Goal: Task Accomplishment & Management: Manage account settings

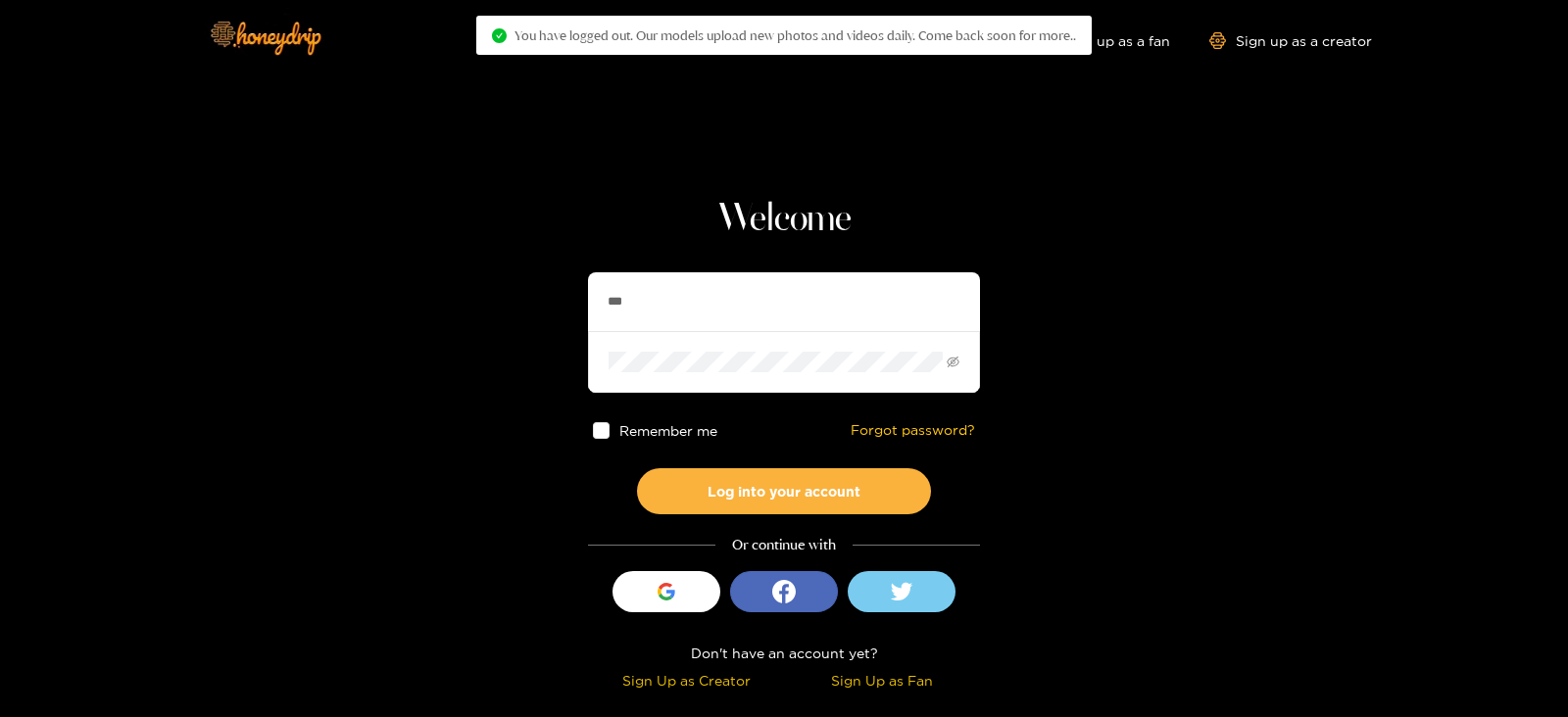
type input "**********"
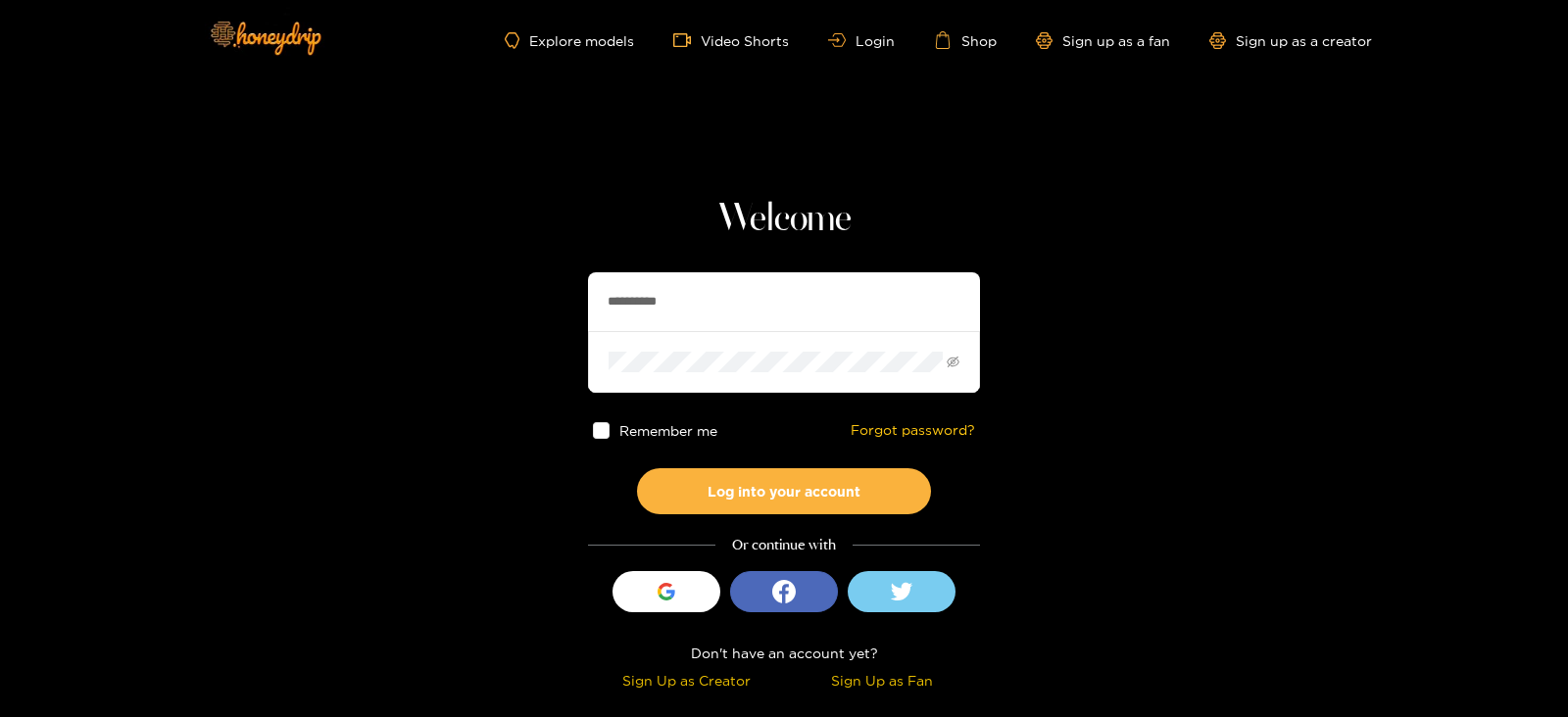
click at [637, 468] on button "Log into your account" at bounding box center [783, 491] width 294 height 47
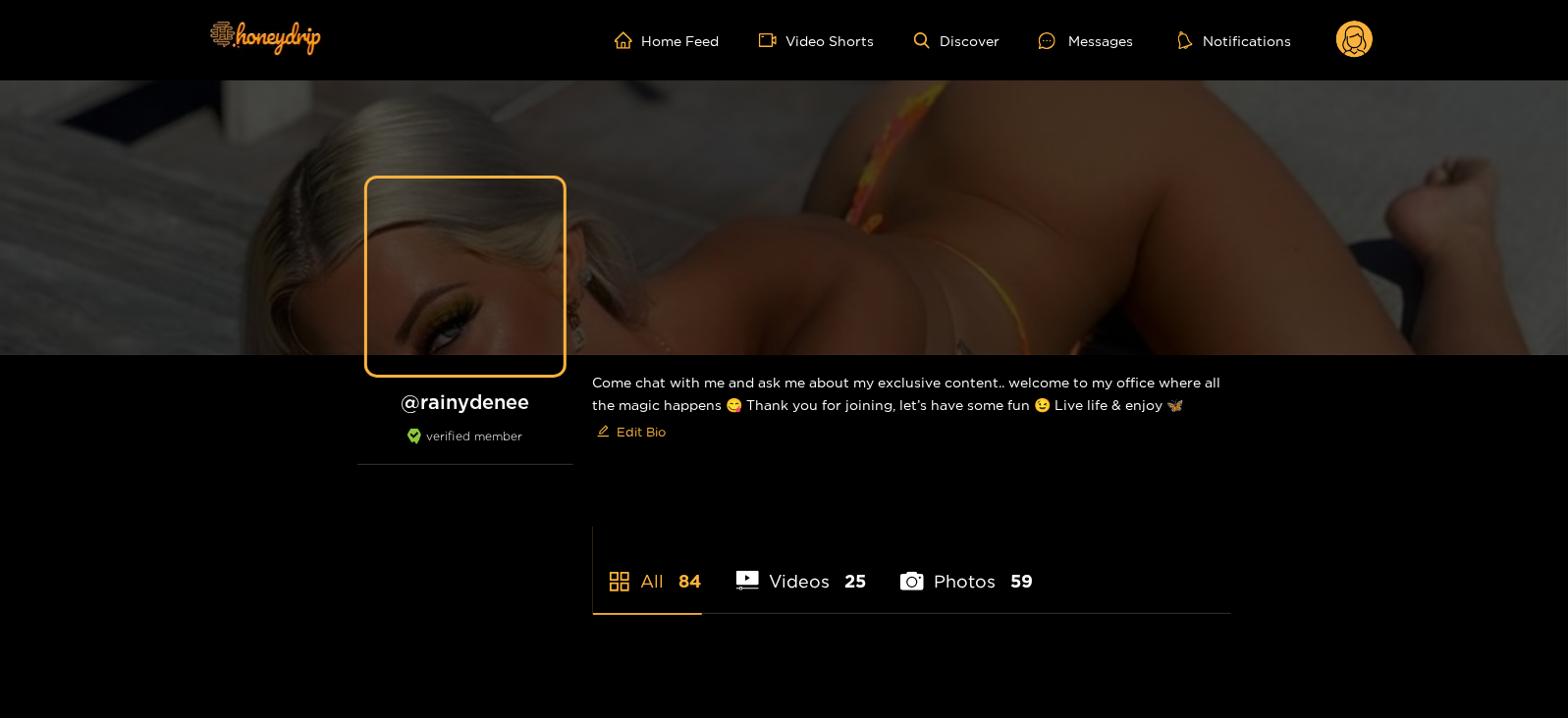
click at [1359, 47] on icon at bounding box center [1355, 43] width 24 height 35
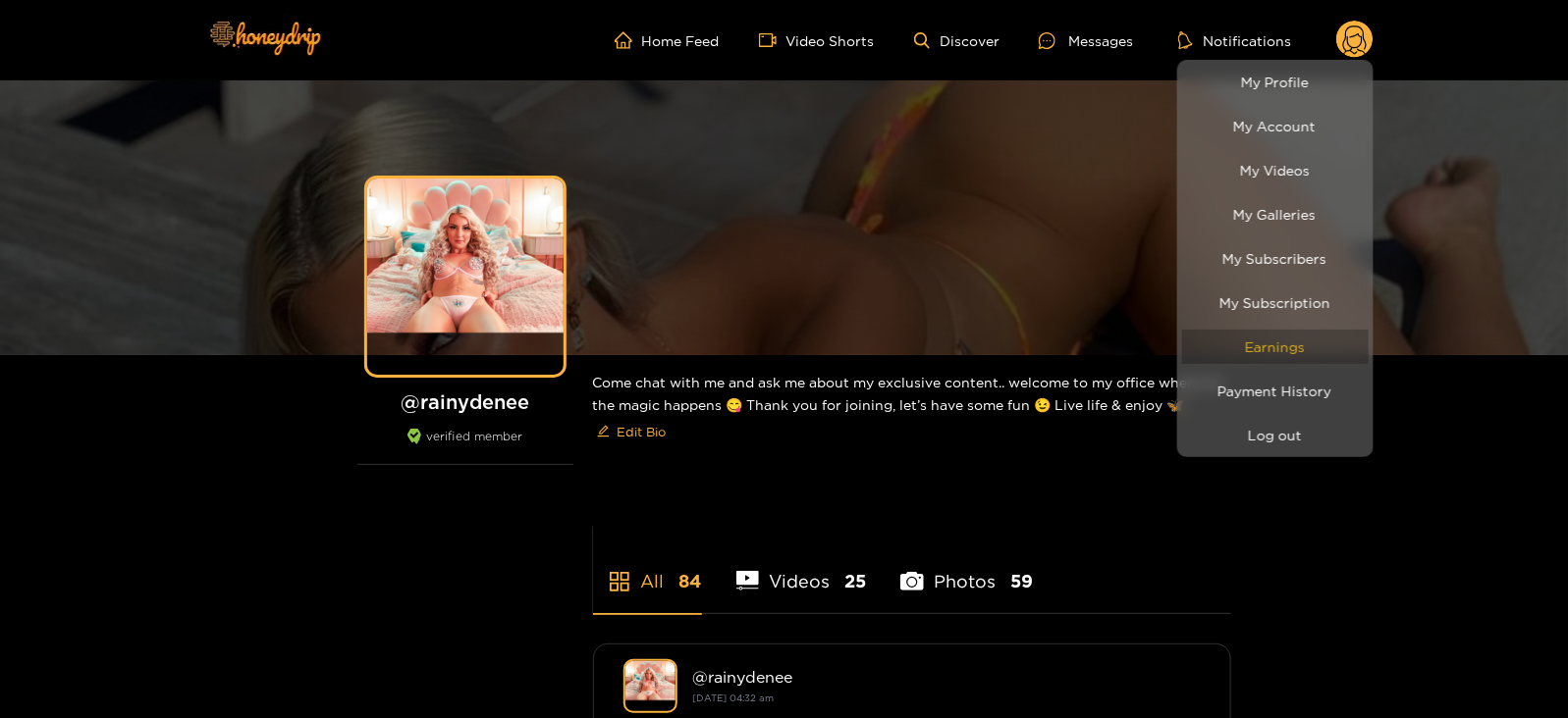
click at [1232, 341] on link "Earnings" at bounding box center [1275, 347] width 186 height 35
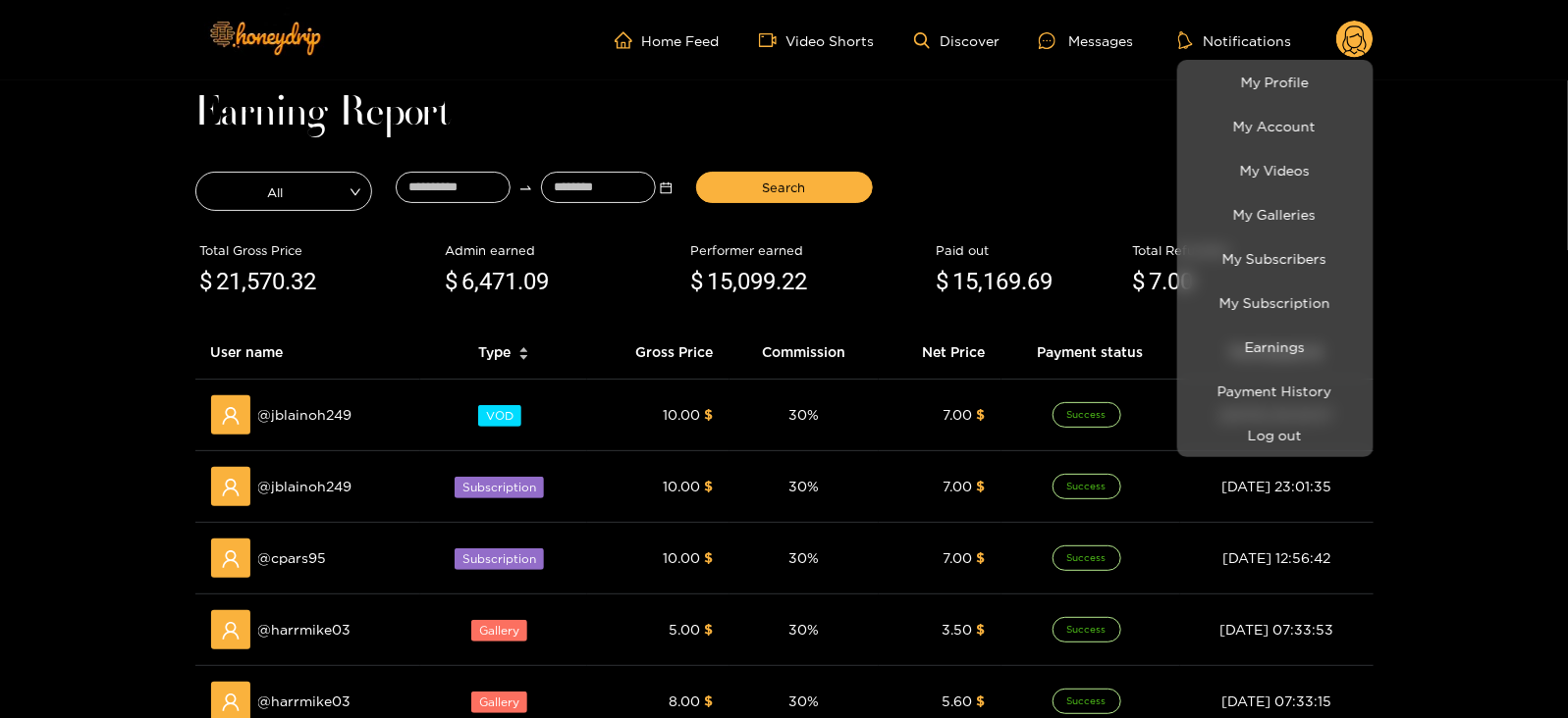
click at [431, 169] on div at bounding box center [784, 359] width 1568 height 718
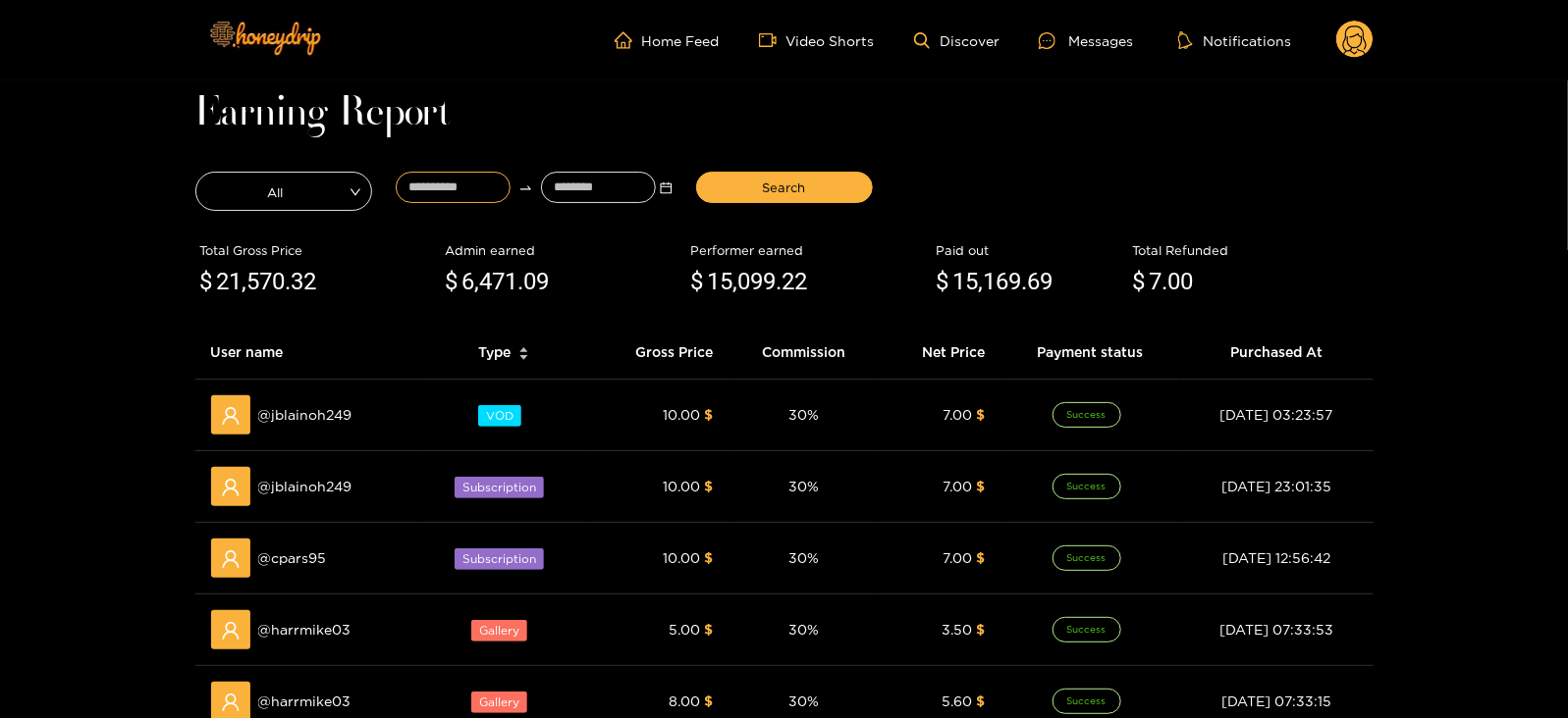
click at [431, 173] on input at bounding box center [453, 187] width 115 height 32
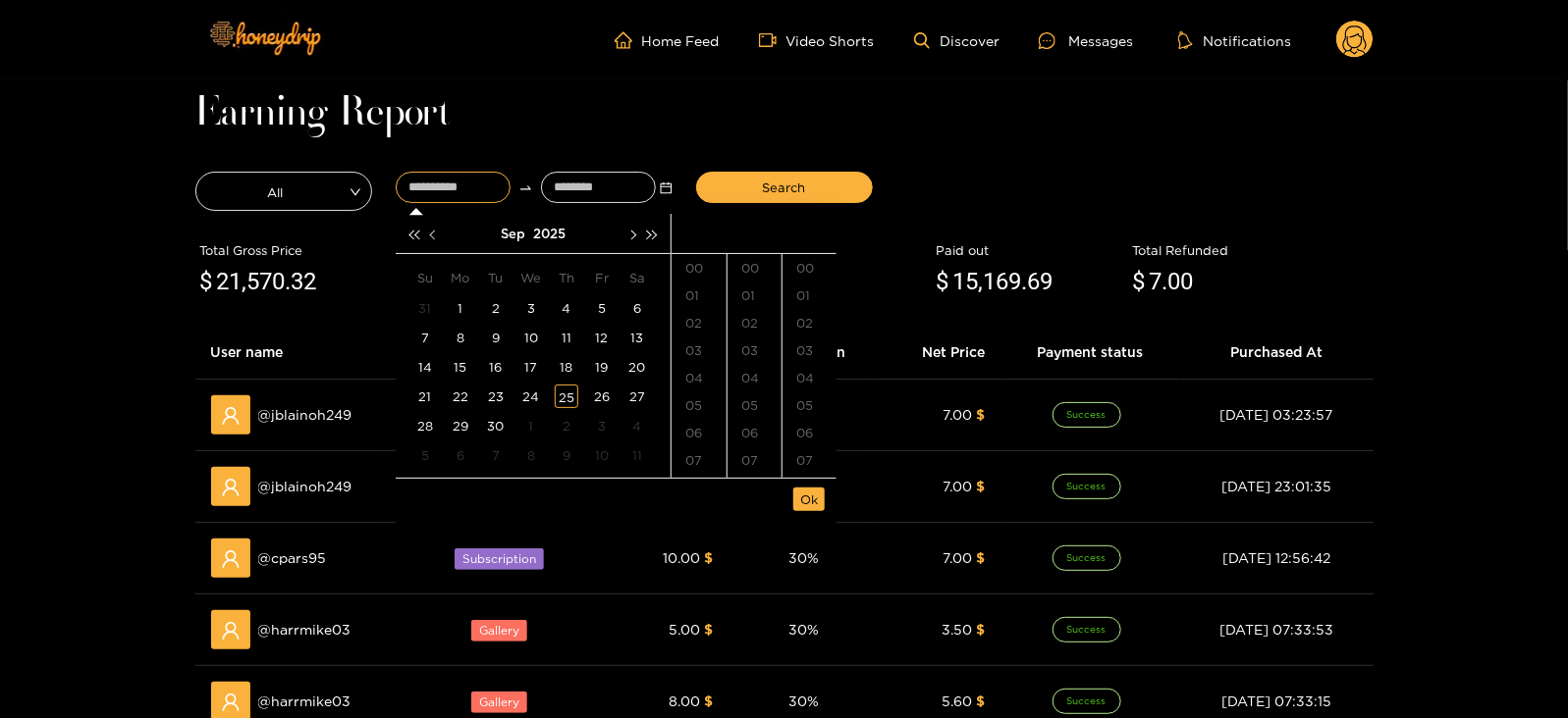
click at [427, 228] on button "button" at bounding box center [434, 234] width 21 height 40
click at [577, 333] on div "7" at bounding box center [566, 338] width 24 height 24
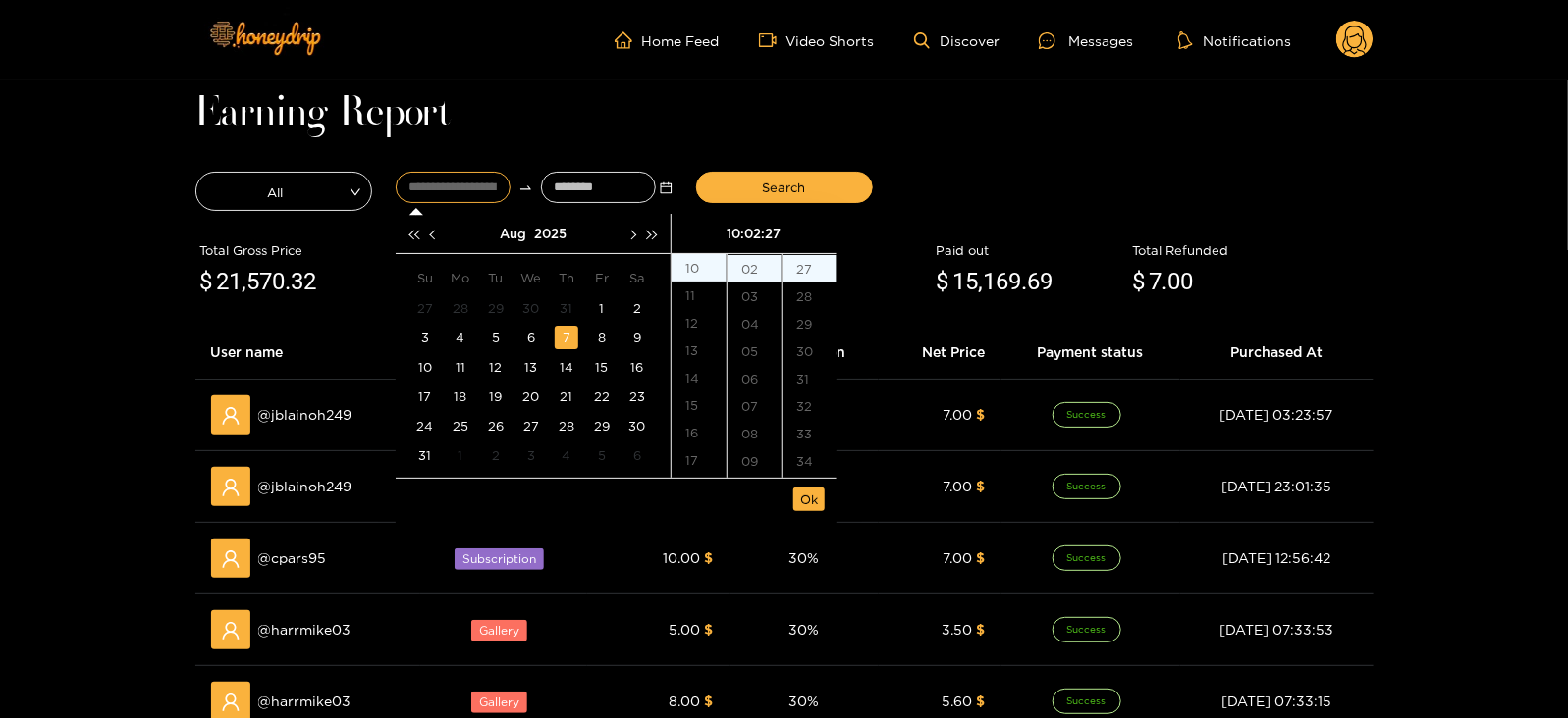
type input "**********"
click at [580, 193] on input at bounding box center [598, 187] width 115 height 32
click at [630, 233] on span "button" at bounding box center [632, 235] width 10 height 10
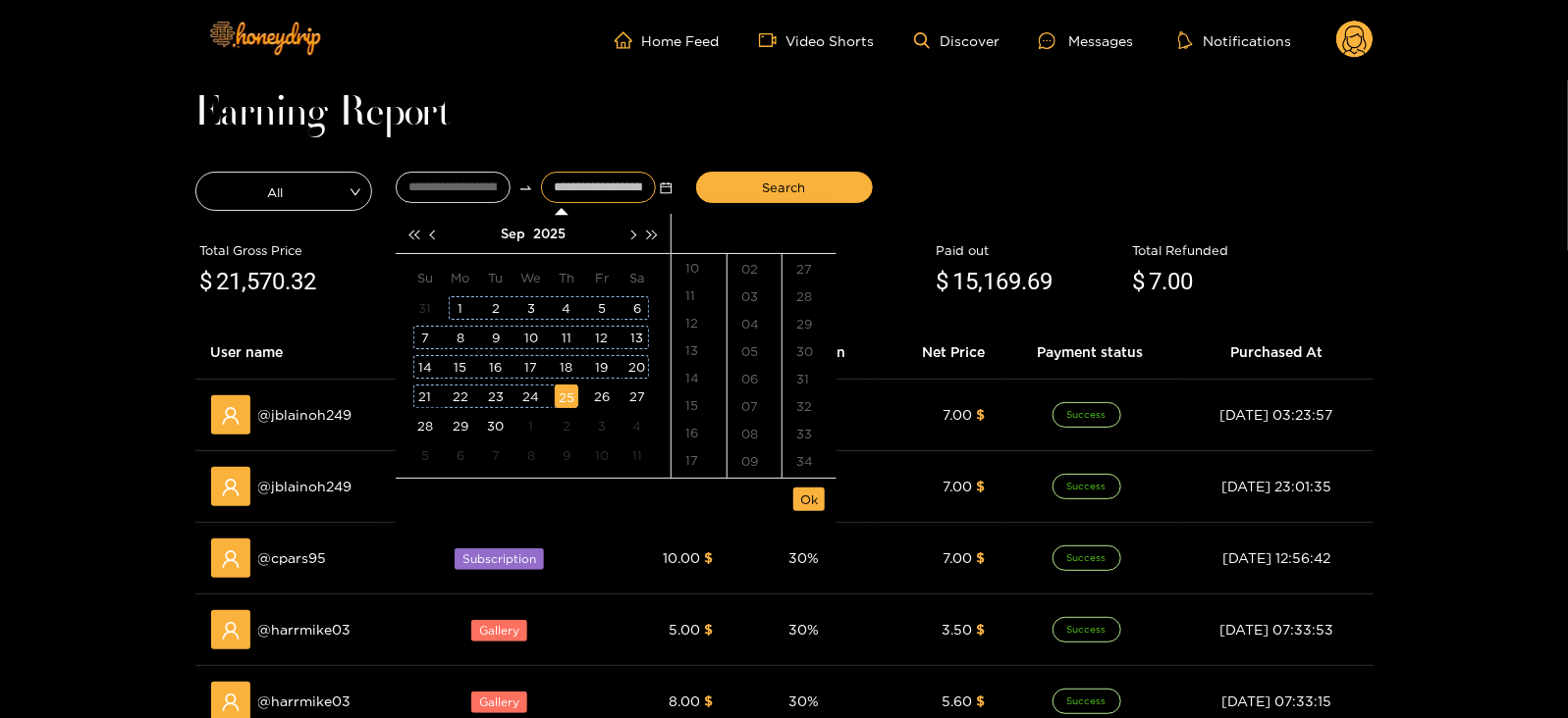
click at [568, 390] on div "25" at bounding box center [566, 397] width 24 height 24
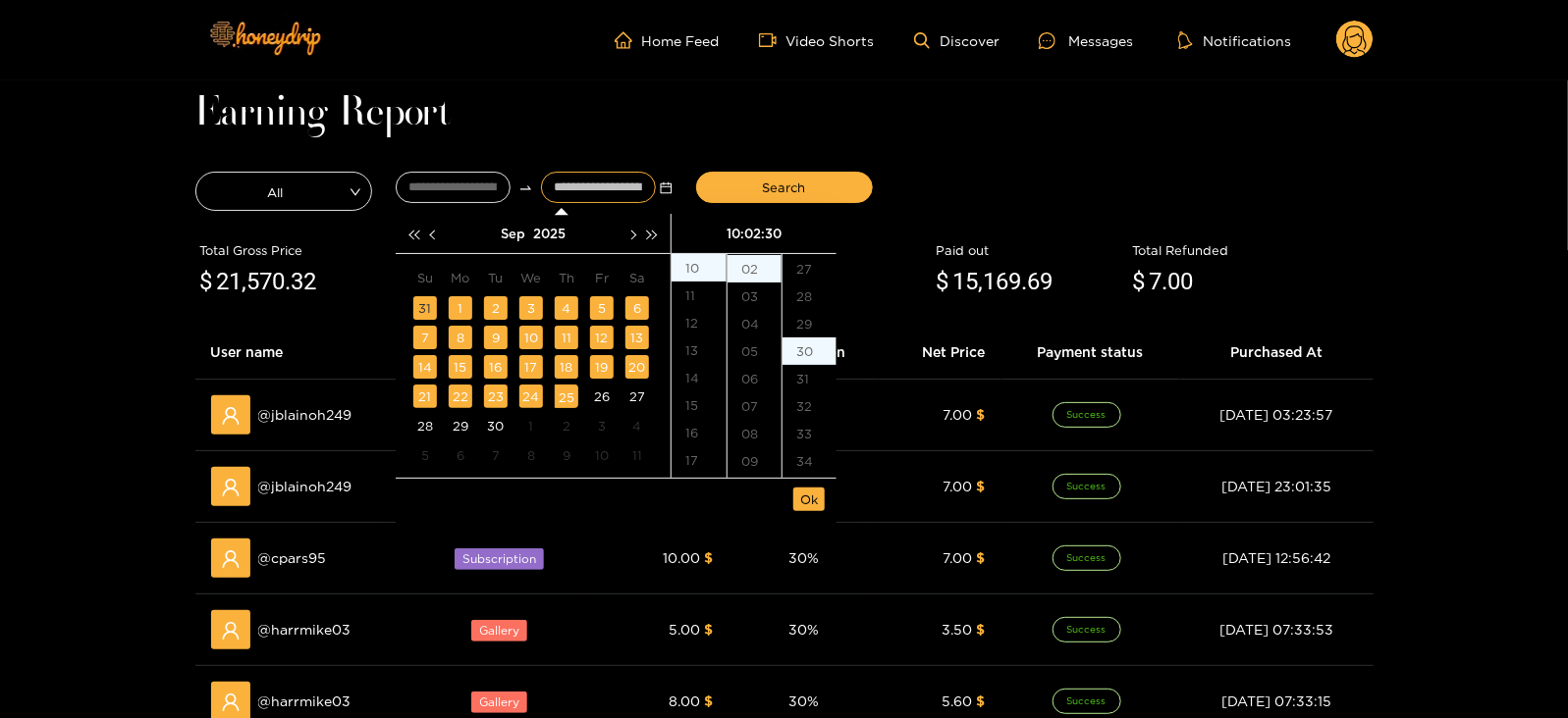
scroll to position [823, 0]
type input "**********"
click at [808, 503] on span "Ok" at bounding box center [809, 500] width 18 height 20
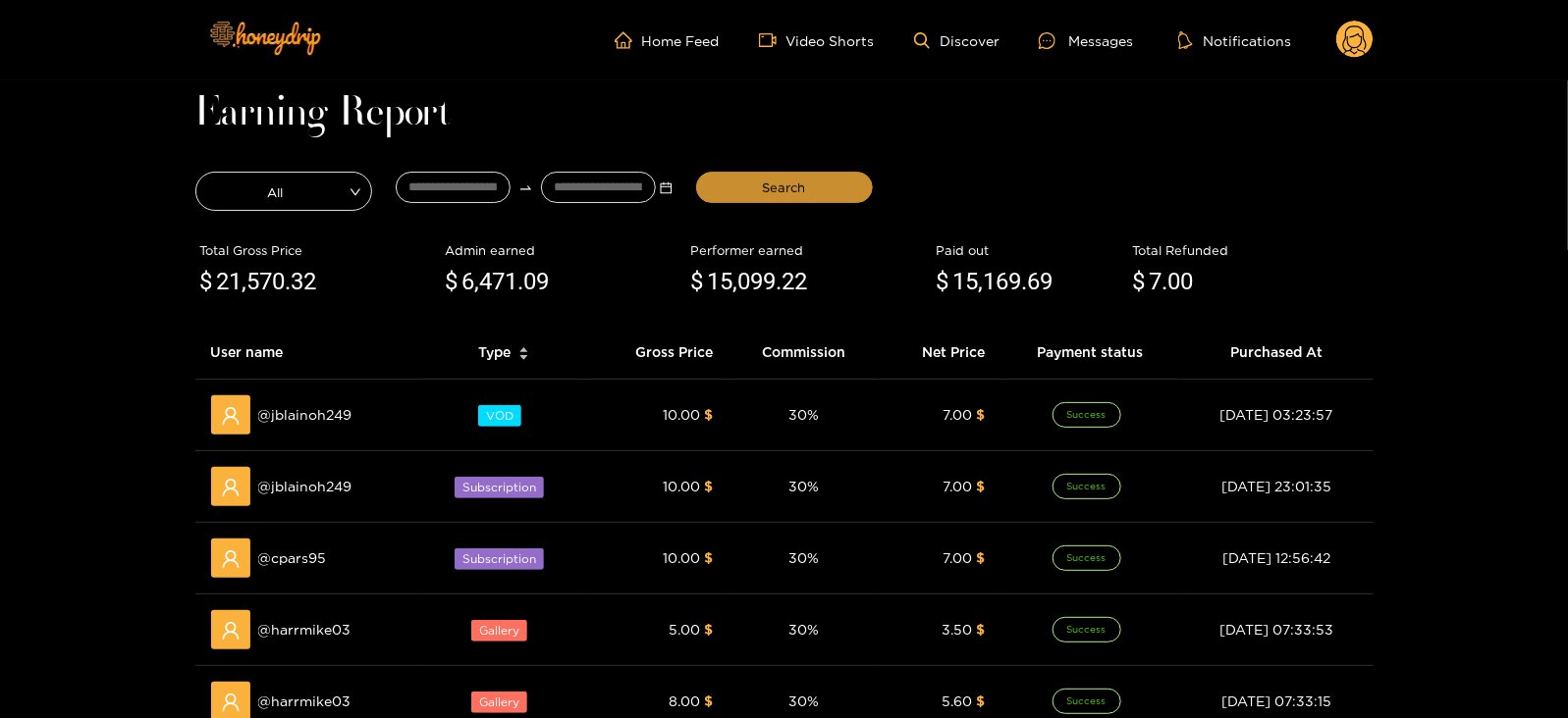
click at [761, 180] on button "Search" at bounding box center [784, 187] width 177 height 32
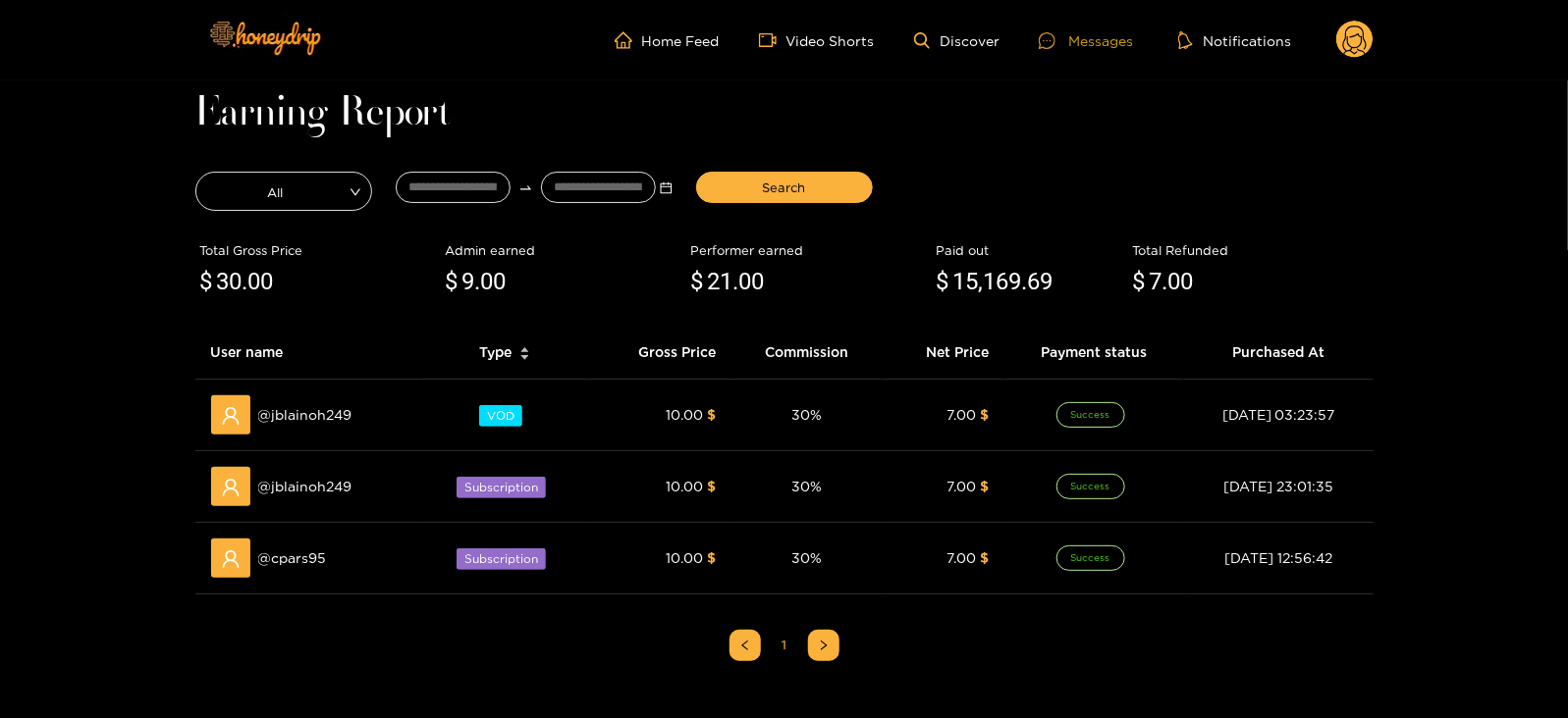
click at [1062, 47] on div at bounding box center [1053, 41] width 30 height 17
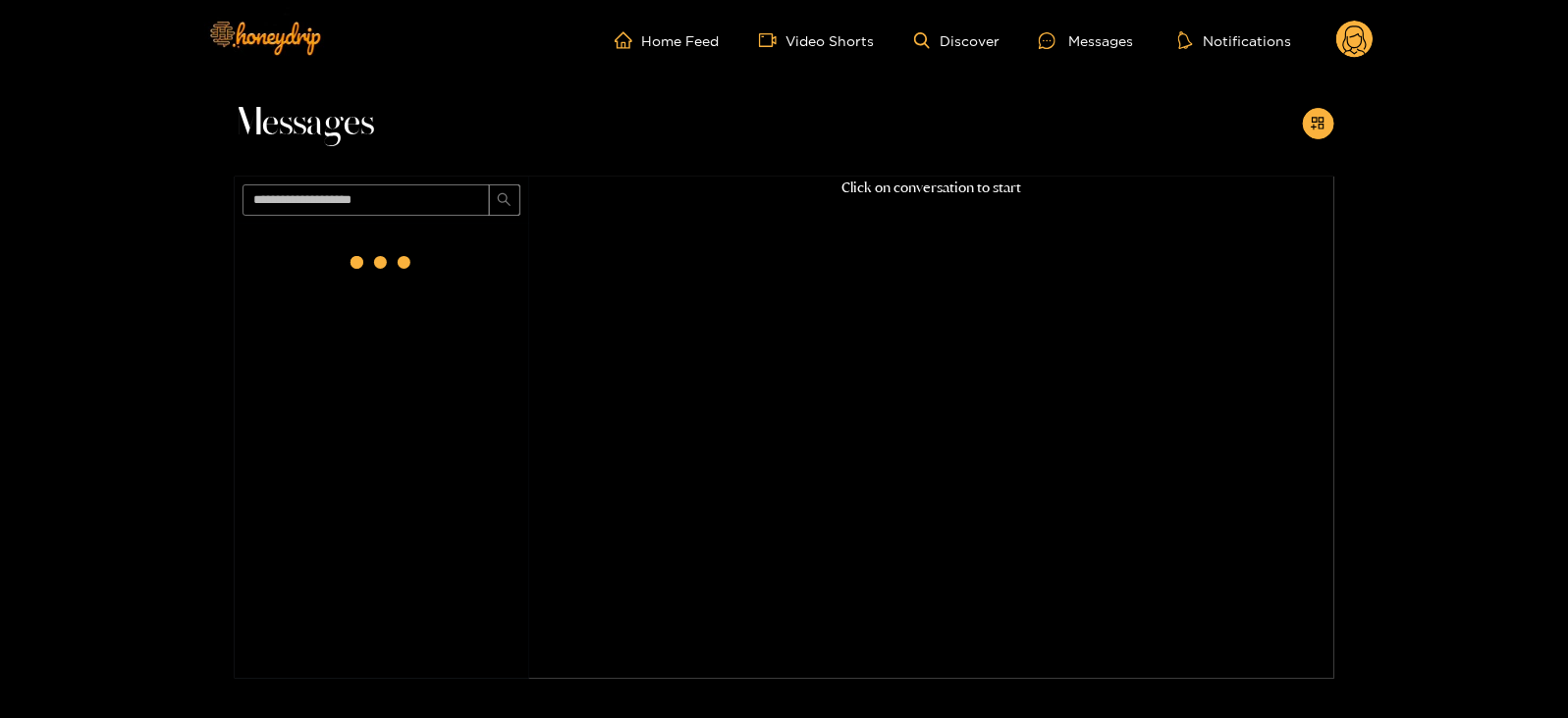
click at [1345, 47] on circle at bounding box center [1355, 40] width 38 height 38
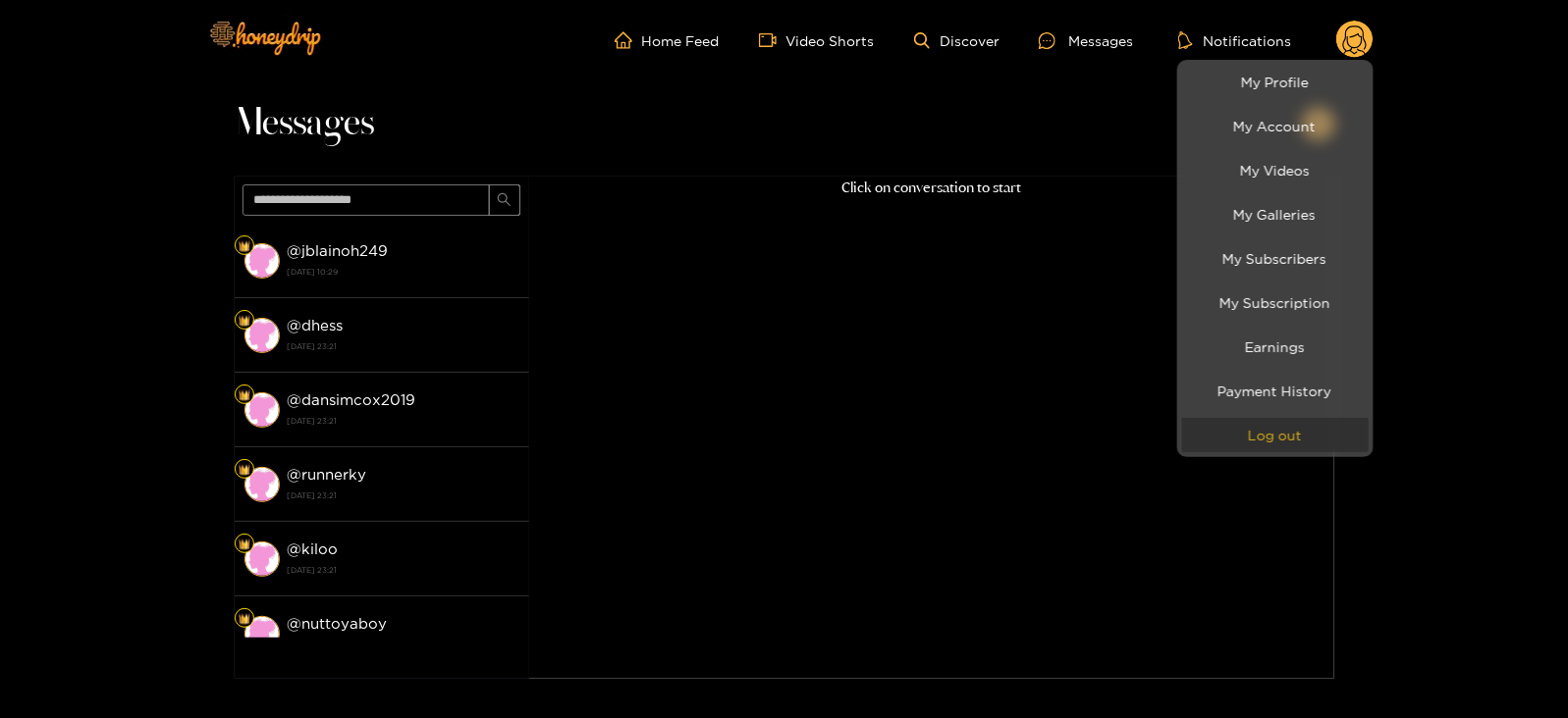
click at [1224, 419] on button "Log out" at bounding box center [1275, 435] width 186 height 35
